Goal: Information Seeking & Learning: Learn about a topic

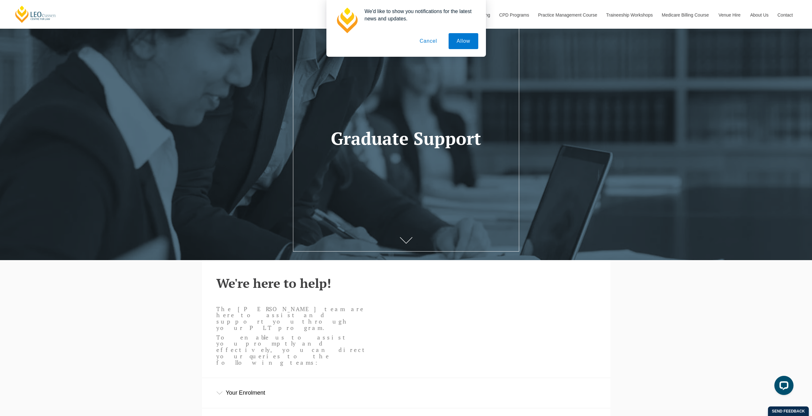
click at [427, 41] on button "Cancel" at bounding box center [427, 41] width 33 height 16
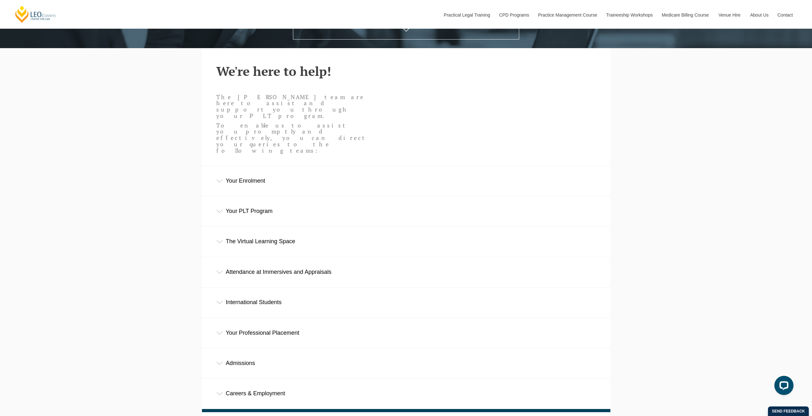
scroll to position [287, 0]
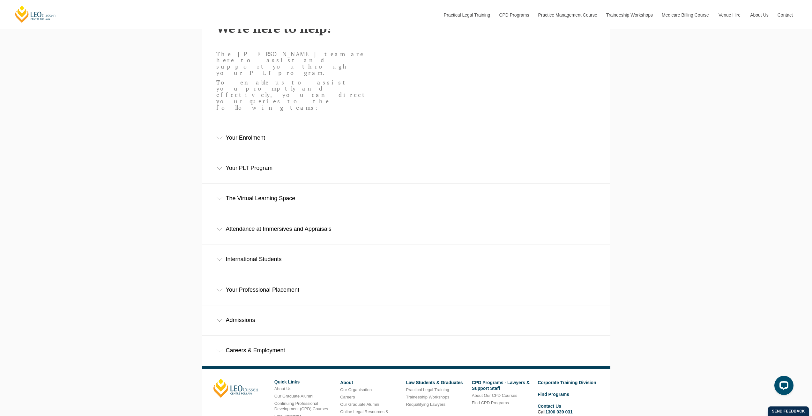
click at [271, 306] on div "Admissions" at bounding box center [406, 321] width 408 height 30
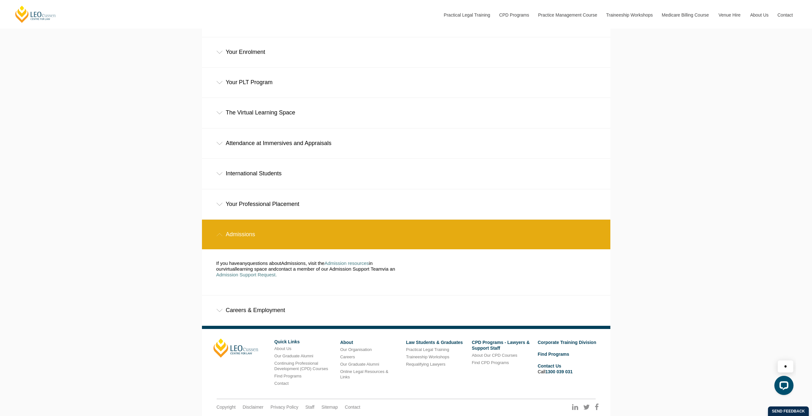
scroll to position [374, 0]
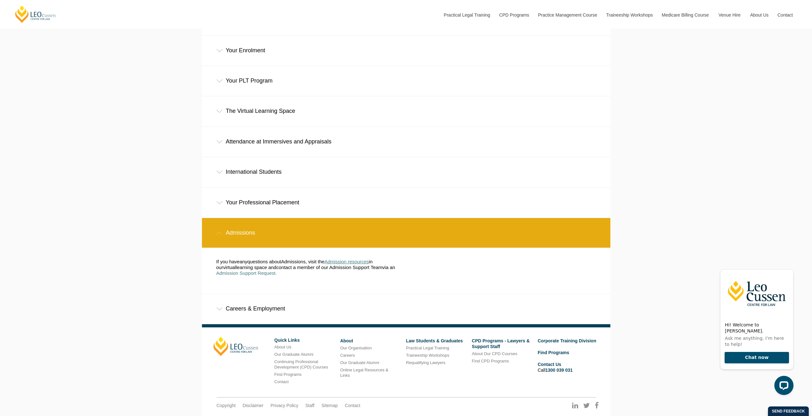
click at [352, 259] on span "Admission resources" at bounding box center [346, 261] width 44 height 5
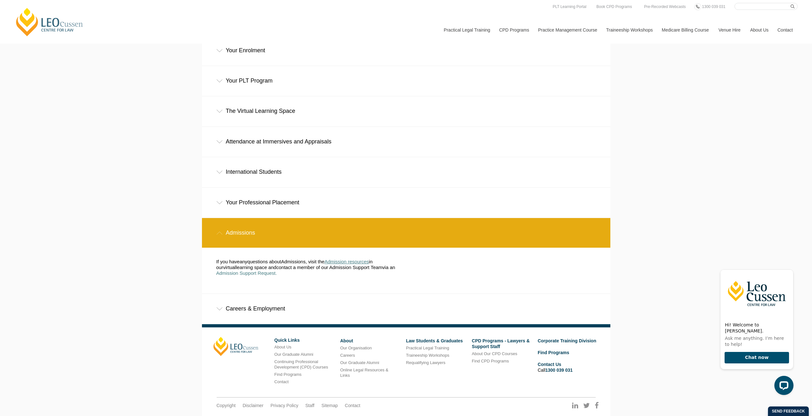
click at [359, 259] on span "Admission resources" at bounding box center [346, 261] width 44 height 5
click at [245, 270] on span "Admission Support Request." at bounding box center [246, 272] width 61 height 5
click at [293, 294] on div "Careers & Employment" at bounding box center [406, 309] width 408 height 30
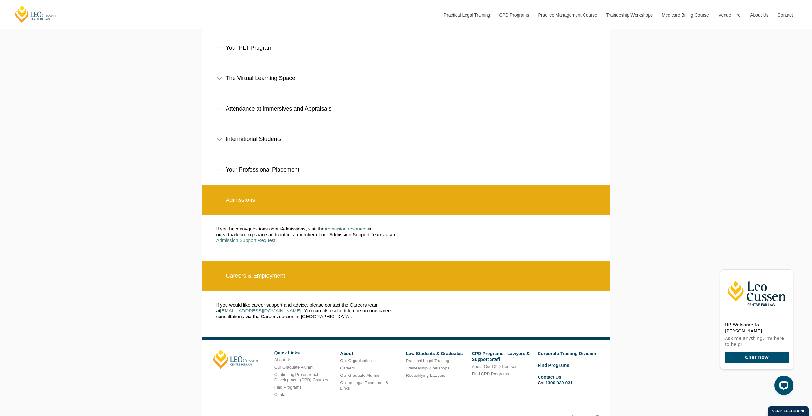
scroll to position [420, 0]
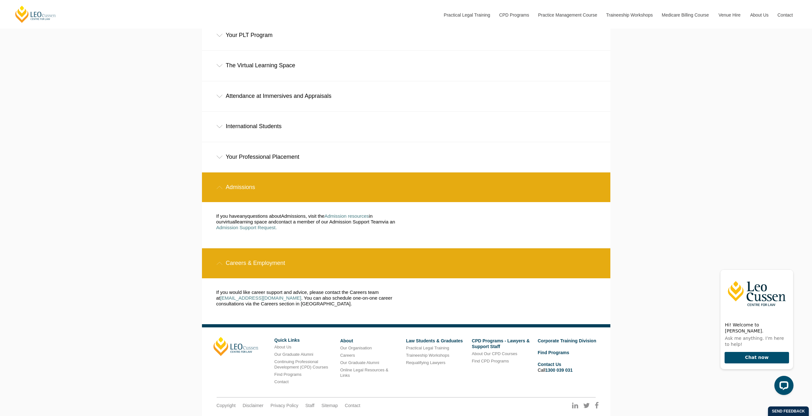
click at [255, 112] on div "International Students" at bounding box center [406, 127] width 408 height 30
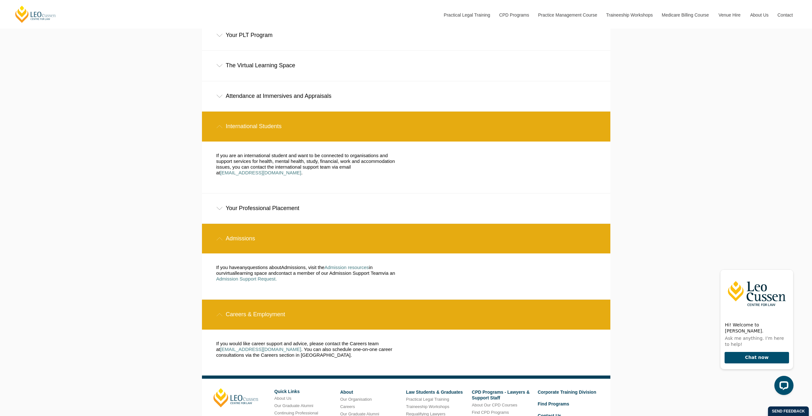
click at [337, 194] on div "Your Professional Placement" at bounding box center [406, 209] width 408 height 30
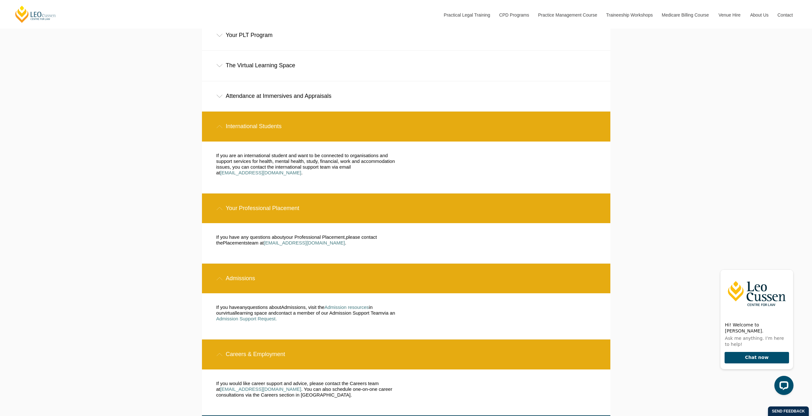
click at [337, 194] on div "Your Professional Placement" at bounding box center [406, 209] width 408 height 30
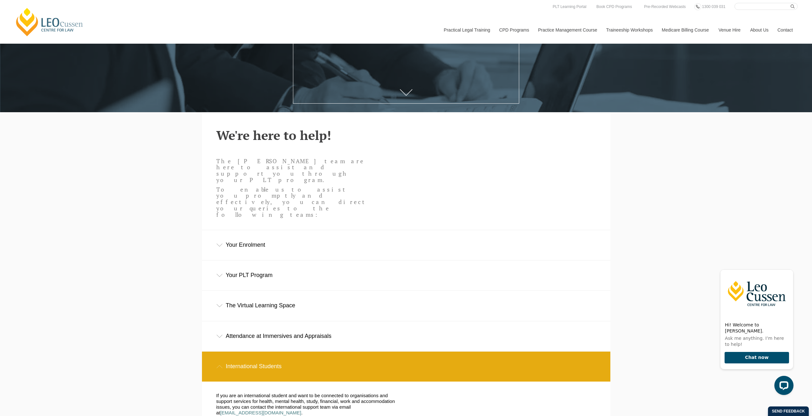
scroll to position [191, 0]
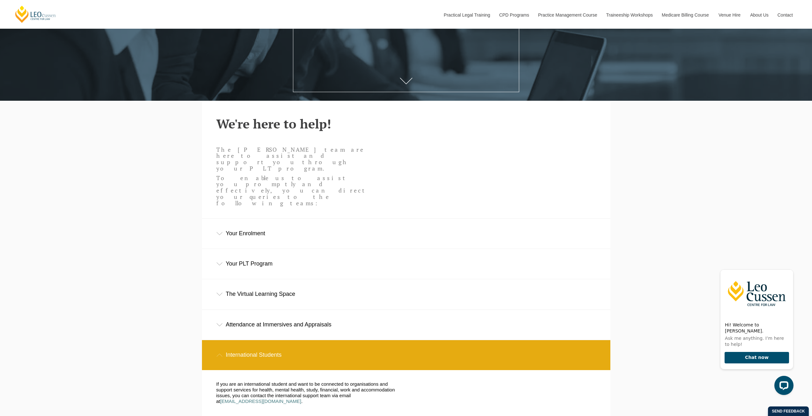
click at [383, 219] on div "Your Enrolment" at bounding box center [406, 234] width 408 height 30
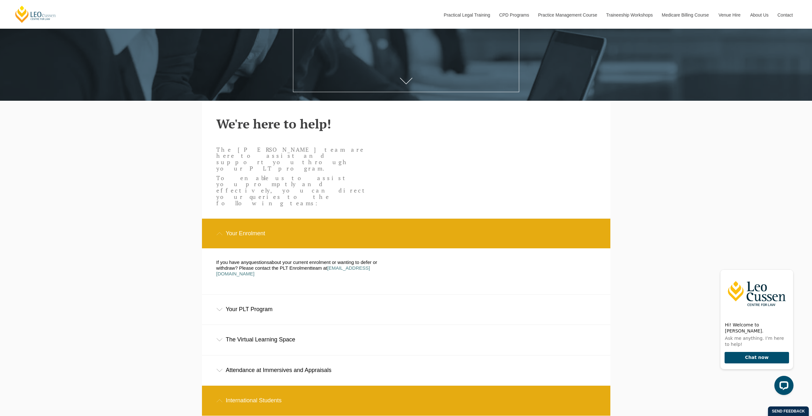
click at [383, 219] on div "Your Enrolment" at bounding box center [406, 234] width 408 height 30
